Goal: Task Accomplishment & Management: Manage account settings

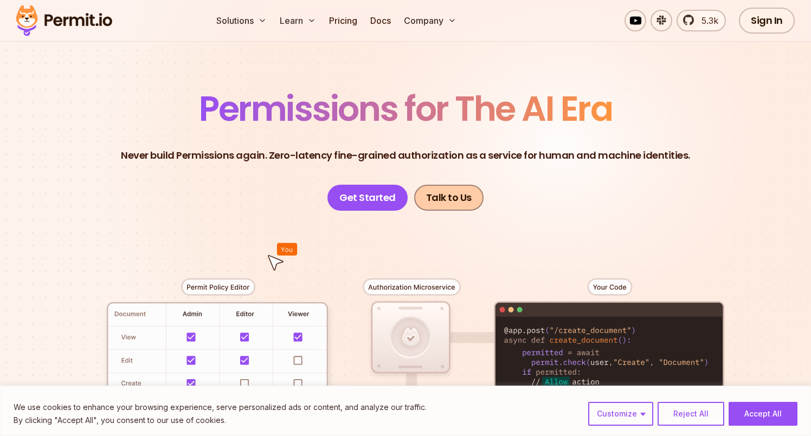
scroll to position [62, 0]
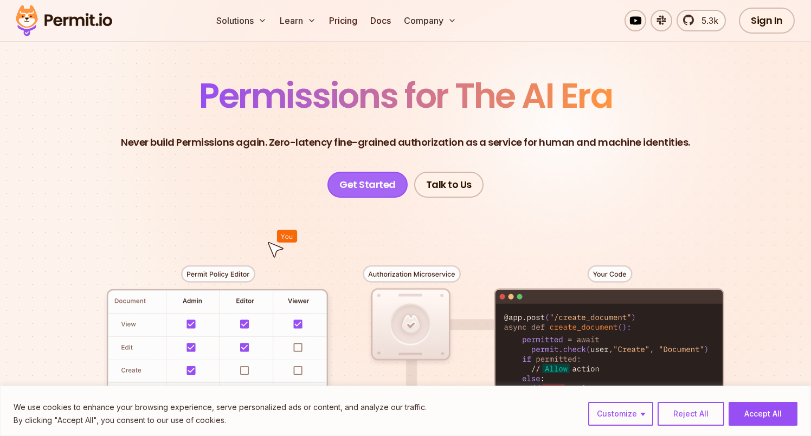
click at [372, 191] on link "Get Started" at bounding box center [367, 185] width 80 height 26
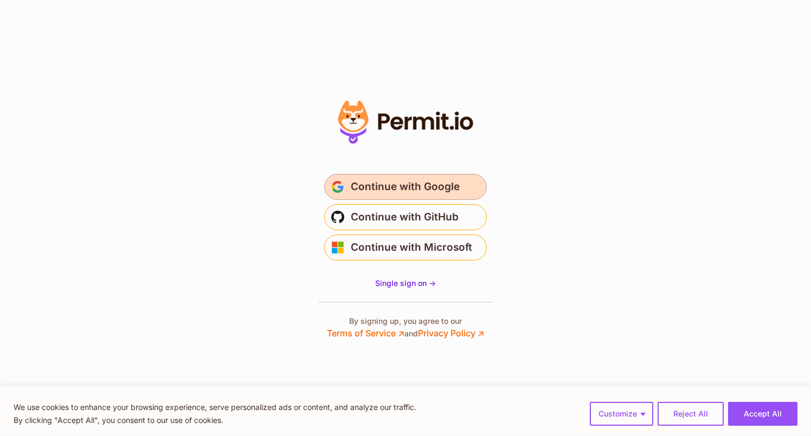
click at [450, 191] on span "Continue with Google" at bounding box center [405, 186] width 109 height 17
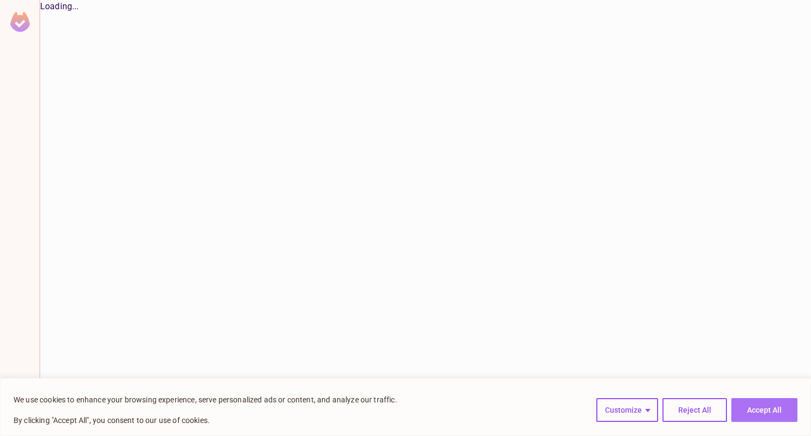
click at [761, 413] on button "Accept All" at bounding box center [764, 410] width 66 height 24
